Goal: Task Accomplishment & Management: Check status

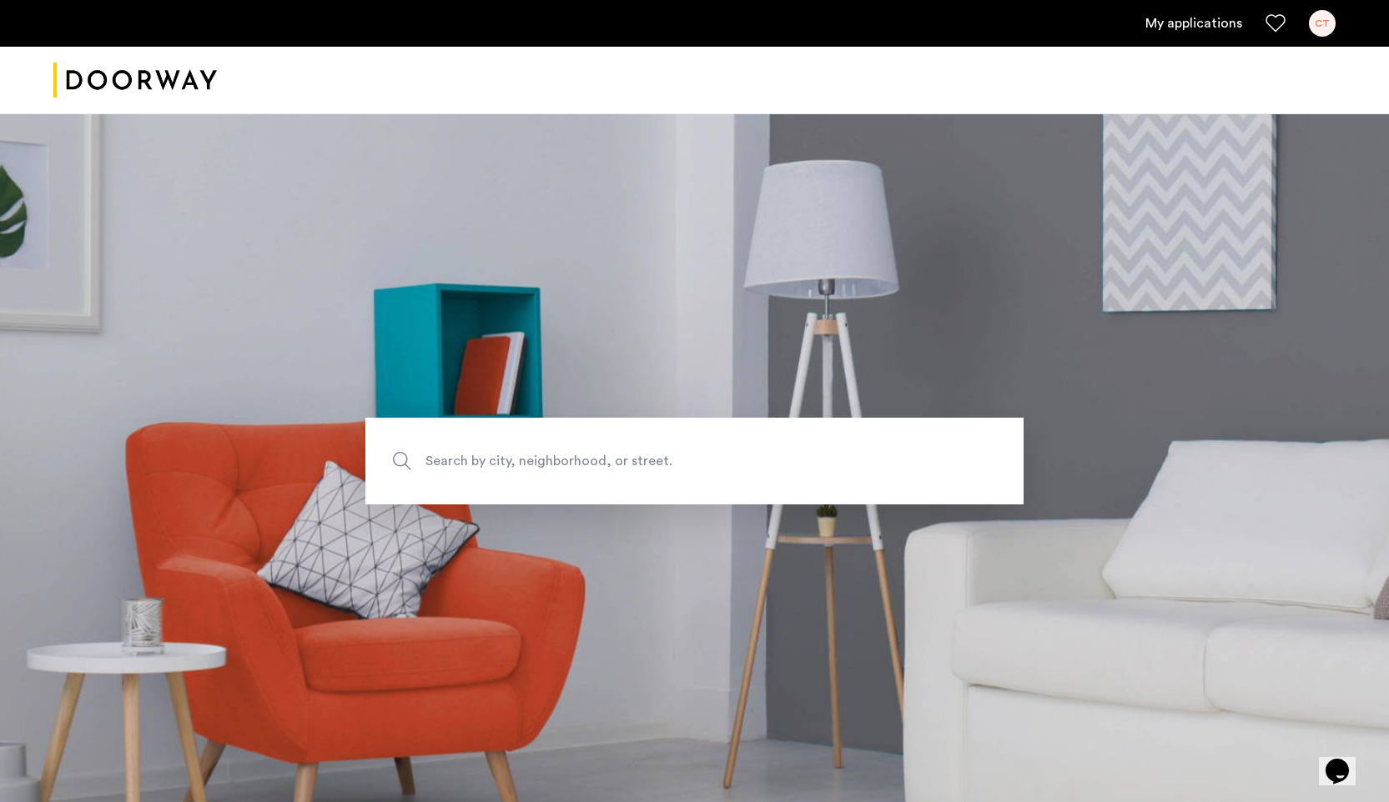
click at [1167, 34] on ul "My applications CT" at bounding box center [694, 23] width 1282 height 27
click at [1165, 27] on link "My applications" at bounding box center [1193, 23] width 97 height 20
